Goal: Use online tool/utility: Utilize a website feature to perform a specific function

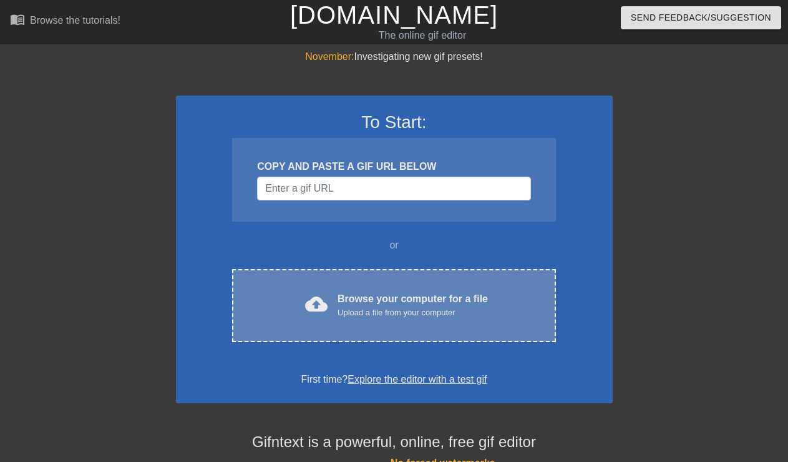
click at [334, 298] on div "cloud_upload Browse your computer for a file Upload a file from your computer" at bounding box center [393, 305] width 271 height 28
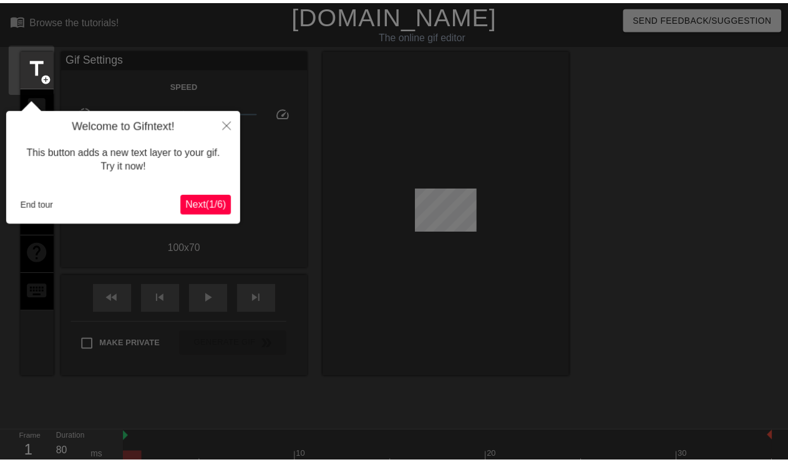
scroll to position [31, 0]
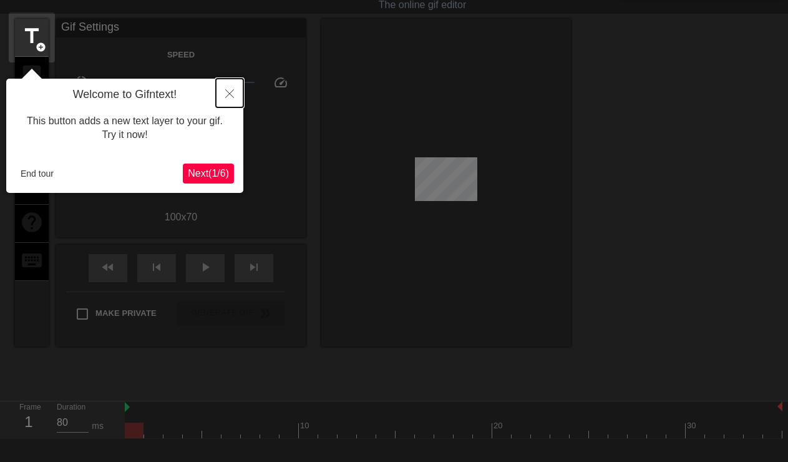
click at [228, 96] on icon "Close" at bounding box center [229, 93] width 9 height 9
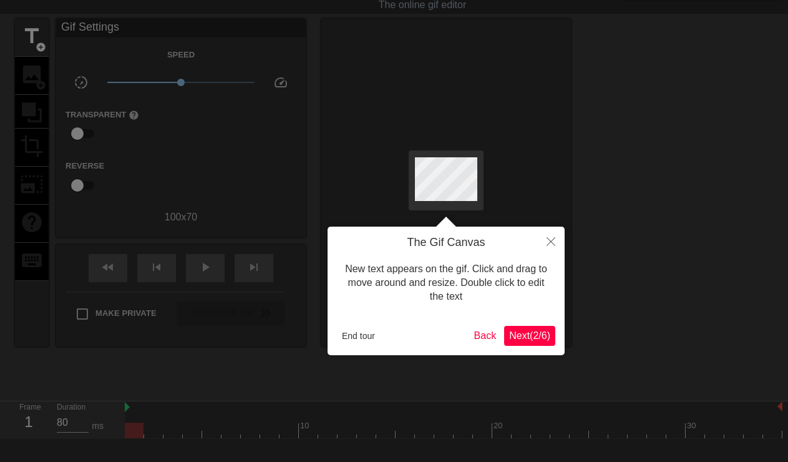
scroll to position [0, 0]
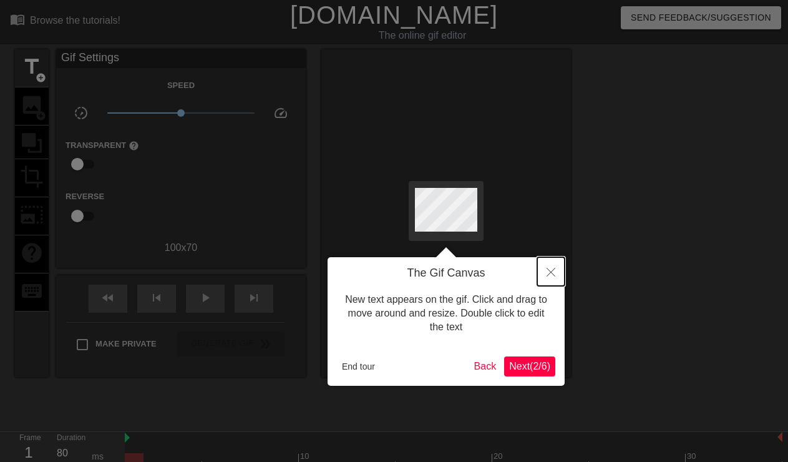
click at [550, 273] on icon "Close" at bounding box center [551, 272] width 9 height 9
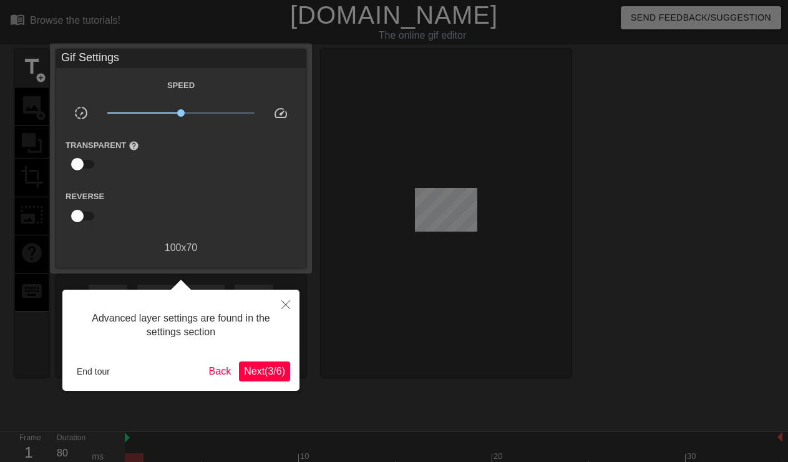
scroll to position [31, 0]
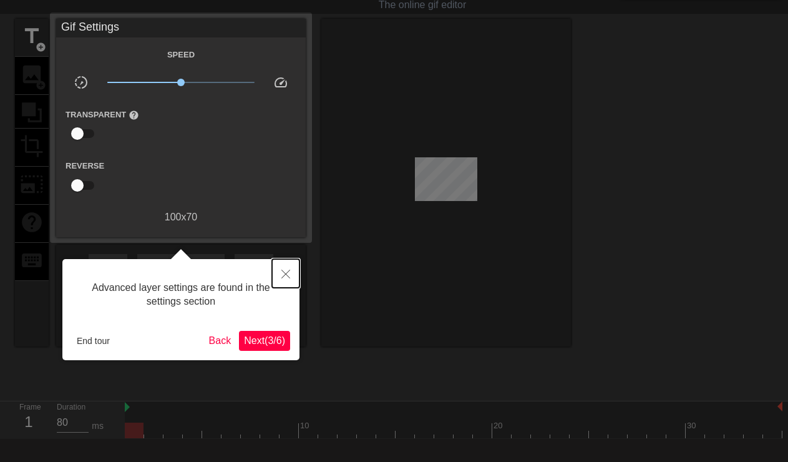
click at [281, 280] on button "Close" at bounding box center [285, 273] width 27 height 29
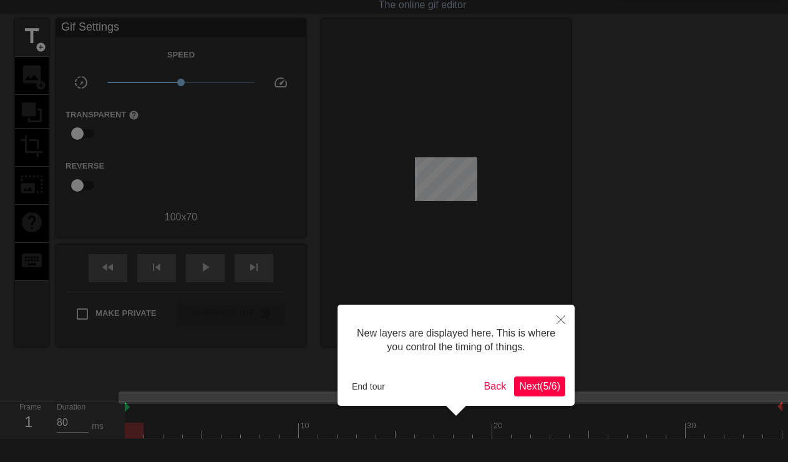
scroll to position [11, 0]
click at [560, 322] on icon "Close" at bounding box center [561, 319] width 9 height 9
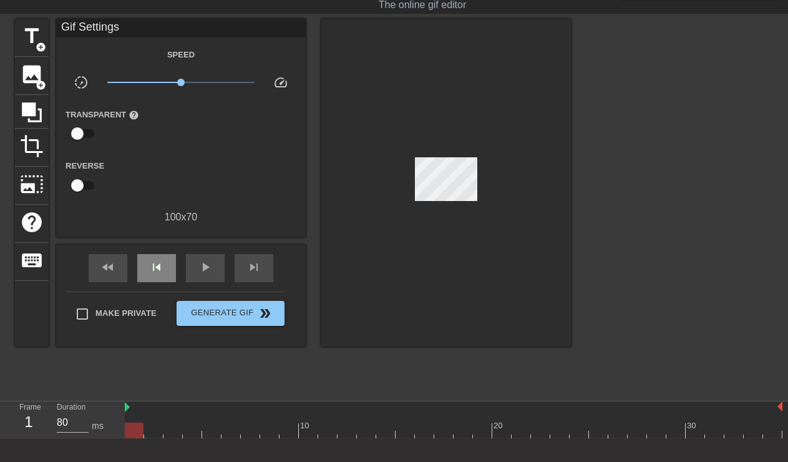
scroll to position [0, 0]
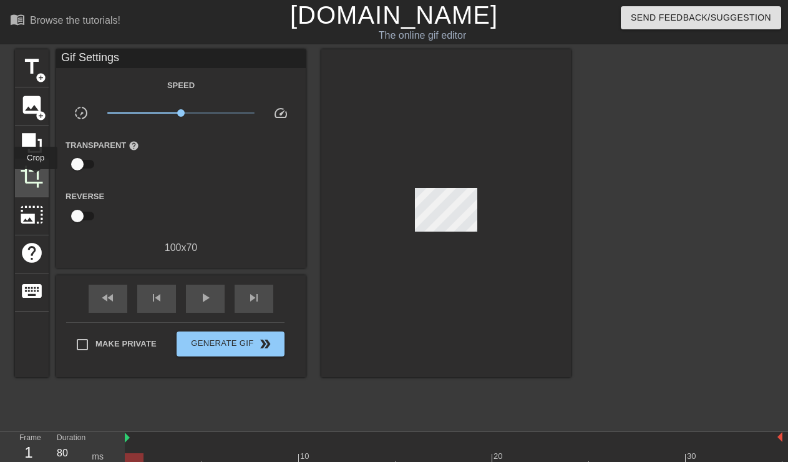
click at [36, 178] on span "crop" at bounding box center [32, 177] width 24 height 24
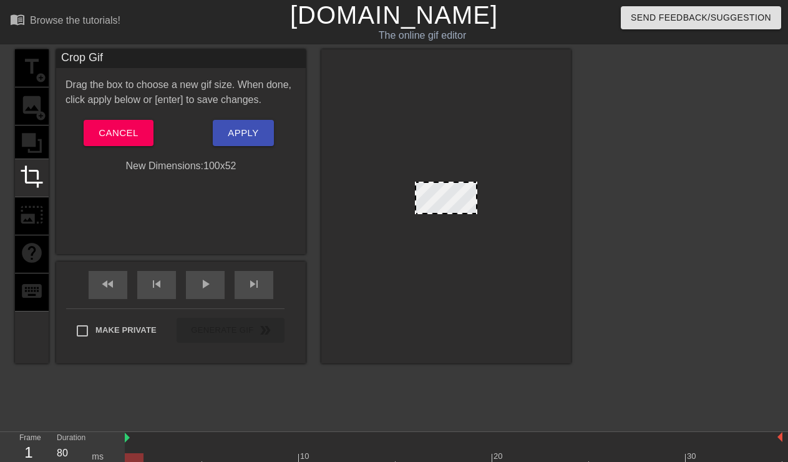
drag, startPoint x: 445, startPoint y: 223, endPoint x: 451, endPoint y: 212, distance: 12.6
click at [451, 212] on div at bounding box center [446, 198] width 62 height 32
click at [236, 126] on span "Apply" at bounding box center [243, 133] width 31 height 16
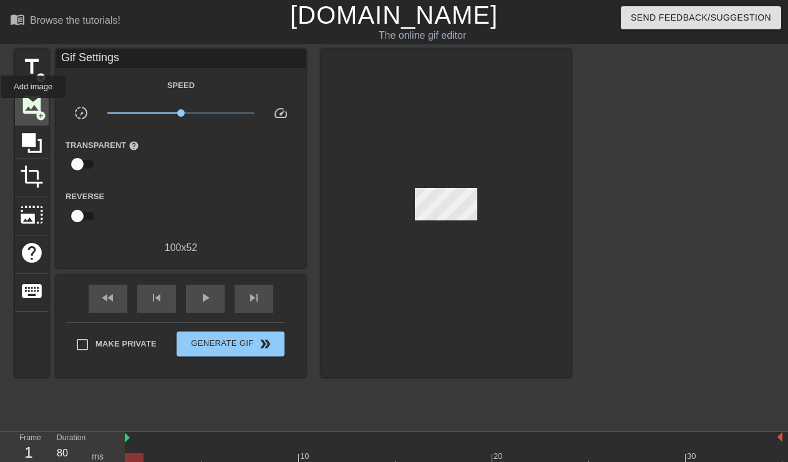
click at [33, 107] on span "image" at bounding box center [32, 105] width 24 height 24
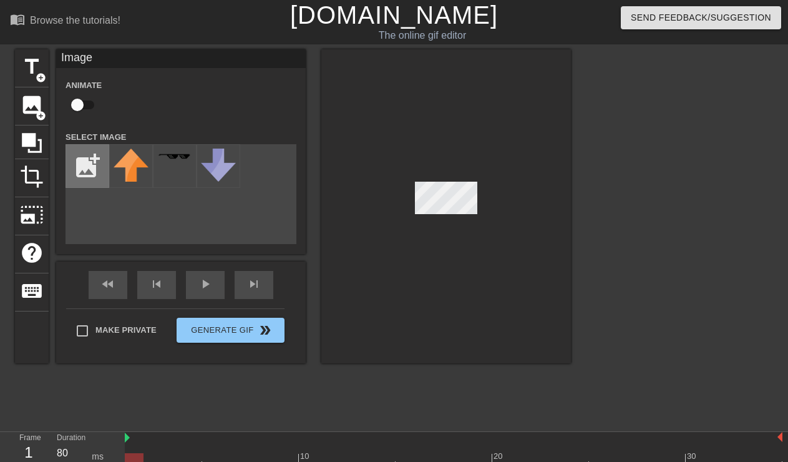
click at [86, 167] on input "file" at bounding box center [87, 166] width 42 height 42
type input "C:\fakepath\SS loading-copy.png"
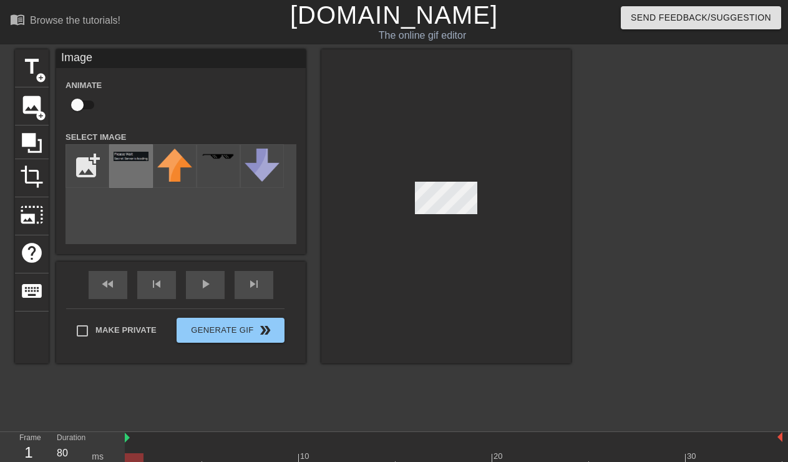
click at [129, 170] on div at bounding box center [131, 166] width 44 height 44
click at [508, 199] on div at bounding box center [446, 206] width 250 height 314
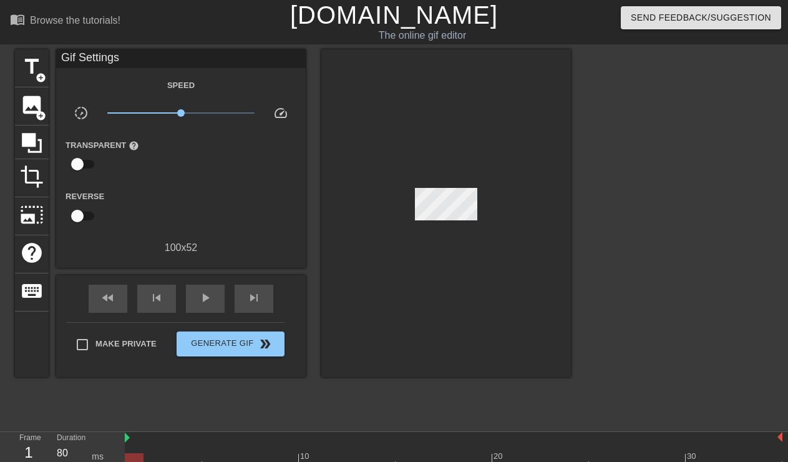
click at [458, 246] on div at bounding box center [446, 213] width 250 height 328
click at [25, 183] on span "crop" at bounding box center [32, 177] width 24 height 24
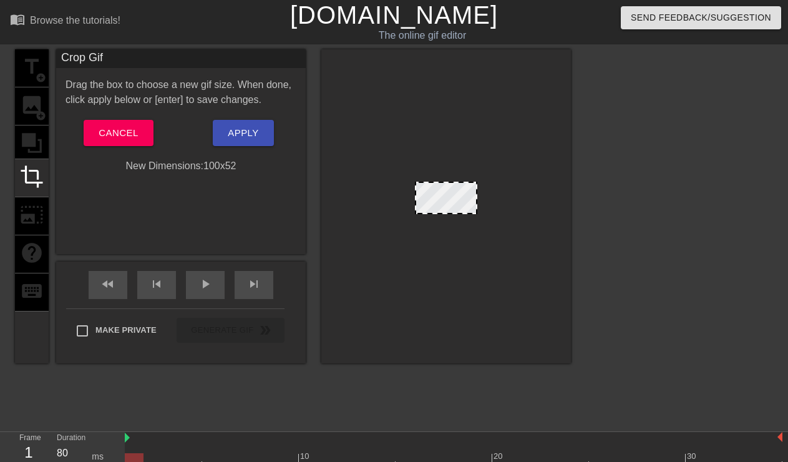
drag, startPoint x: 476, startPoint y: 199, endPoint x: 524, endPoint y: 198, distance: 47.4
click at [524, 198] on div at bounding box center [446, 206] width 250 height 314
drag, startPoint x: 476, startPoint y: 200, endPoint x: 544, endPoint y: 210, distance: 68.7
click at [544, 210] on div at bounding box center [446, 206] width 250 height 314
click at [180, 178] on div "Crop Gif Drag the box to choose a new gif size. When done, click apply below or…" at bounding box center [181, 151] width 250 height 205
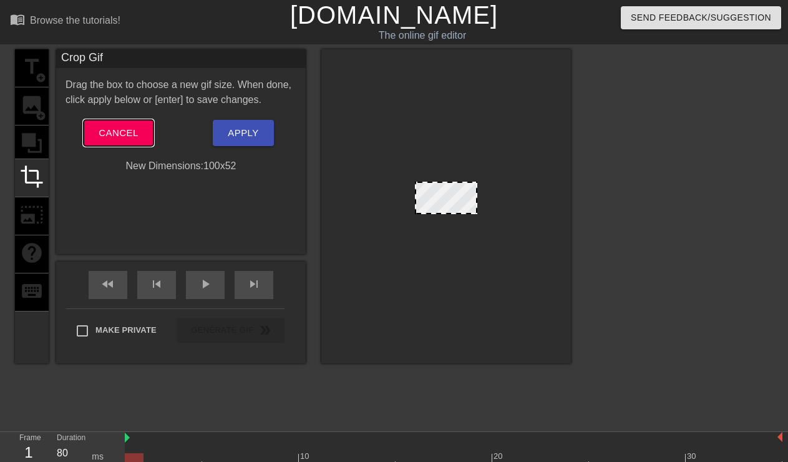
click at [124, 138] on span "Cancel" at bounding box center [118, 133] width 39 height 16
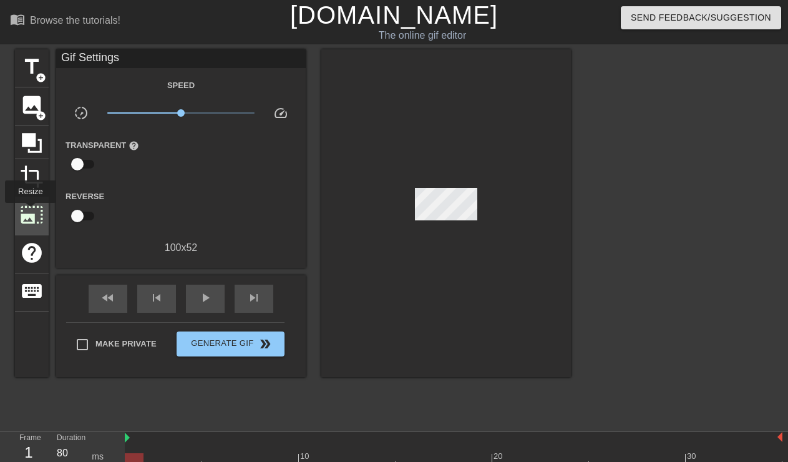
click at [29, 212] on span "photo_size_select_large" at bounding box center [32, 215] width 24 height 24
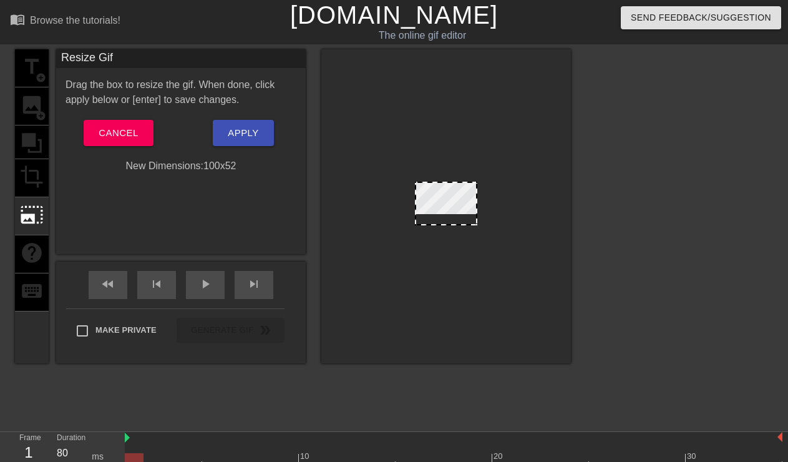
drag, startPoint x: 457, startPoint y: 223, endPoint x: 461, endPoint y: 230, distance: 8.7
click at [461, 230] on div at bounding box center [446, 206] width 250 height 314
click at [477, 207] on div at bounding box center [446, 206] width 250 height 314
drag, startPoint x: 476, startPoint y: 207, endPoint x: 519, endPoint y: 211, distance: 43.3
click at [519, 211] on div at bounding box center [446, 206] width 250 height 314
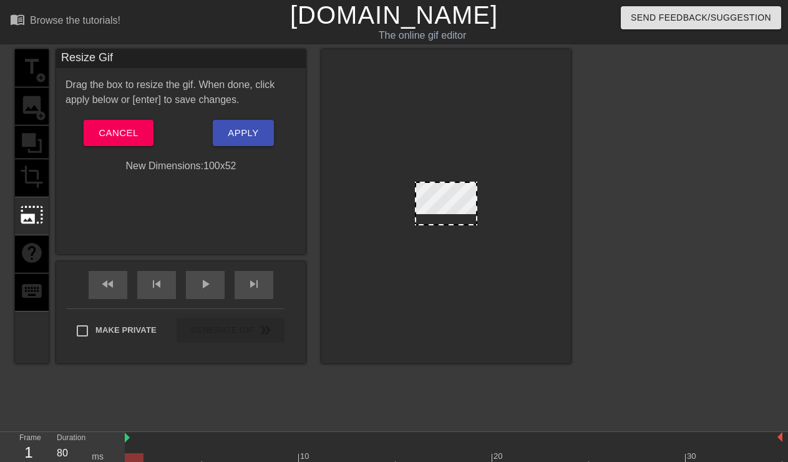
drag, startPoint x: 476, startPoint y: 204, endPoint x: 492, endPoint y: 205, distance: 16.3
click at [492, 205] on div at bounding box center [446, 206] width 250 height 314
click at [119, 137] on span "Cancel" at bounding box center [118, 133] width 39 height 16
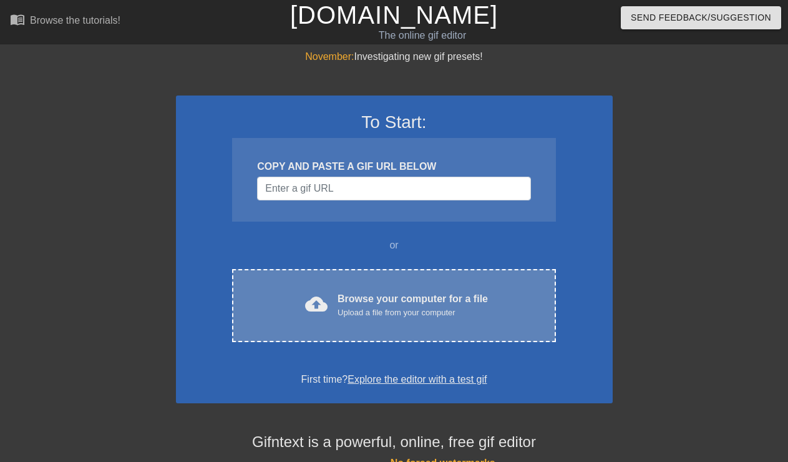
click at [330, 295] on div "cloud_upload Browse your computer for a file Upload a file from your computer" at bounding box center [393, 305] width 271 height 28
